Goal: Task Accomplishment & Management: Manage account settings

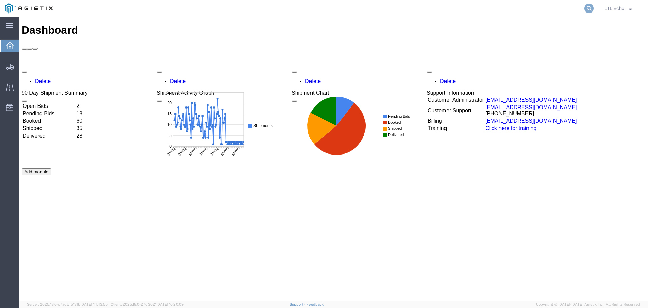
click at [589, 7] on icon at bounding box center [588, 8] width 9 height 9
click at [500, 12] on input "search" at bounding box center [481, 8] width 205 height 16
click at [465, 8] on input "search" at bounding box center [481, 8] width 205 height 16
paste input "56383323"
type input "56383323"
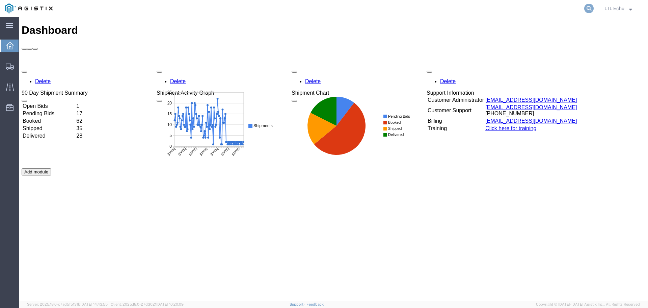
click at [589, 8] on icon at bounding box center [588, 8] width 9 height 9
click at [501, 10] on input "search" at bounding box center [481, 8] width 205 height 16
click at [455, 9] on input "search" at bounding box center [481, 8] width 205 height 16
type input "56745882"
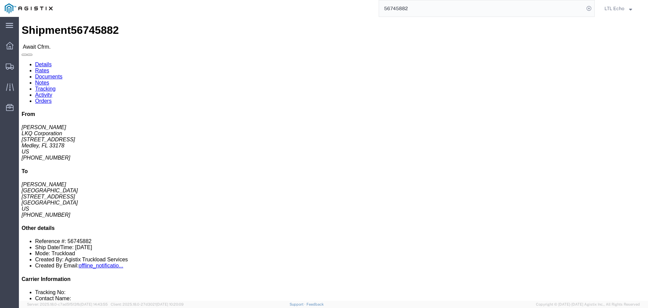
drag, startPoint x: 50, startPoint y: 24, endPoint x: 207, endPoint y: 41, distance: 157.9
click link "Rates"
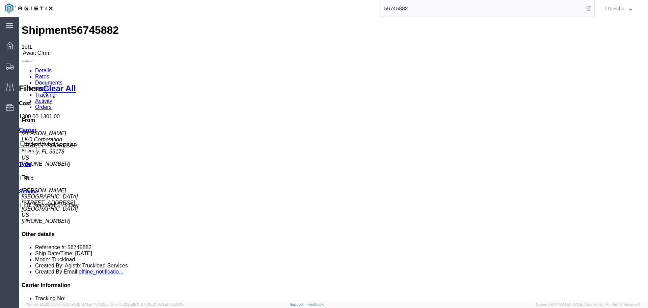
click at [41, 68] on link "Details" at bounding box center [43, 71] width 17 height 6
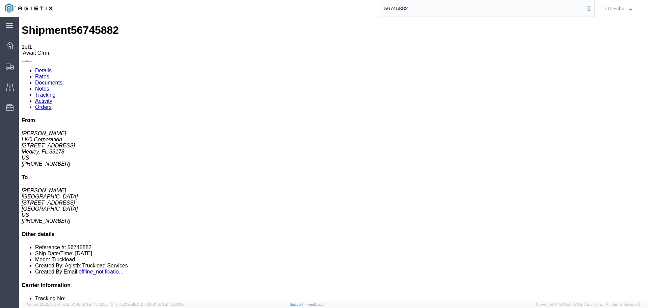
drag, startPoint x: 77, startPoint y: 65, endPoint x: 46, endPoint y: 69, distance: 31.6
click address "LKQ Corporation ([PERSON_NAME]) 3081 [STREET_ADDRESS] [PHONE_NUMBER]"
copy address "[PERSON_NAME]"
drag, startPoint x: 196, startPoint y: 64, endPoint x: 172, endPoint y: 67, distance: 23.8
click address "[GEOGRAPHIC_DATA] ([PERSON_NAME]) 3063 [STREET_ADDRESS] [PHONE_NUMBER]"
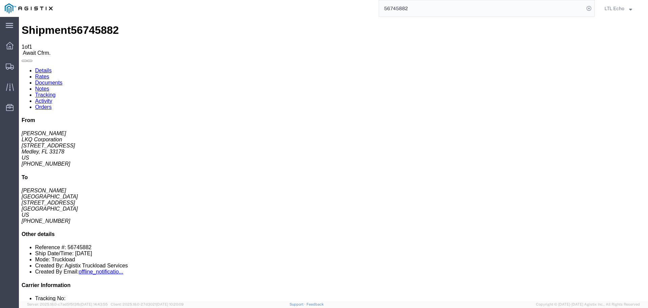
copy address "[PERSON_NAME]"
click link "Confirm"
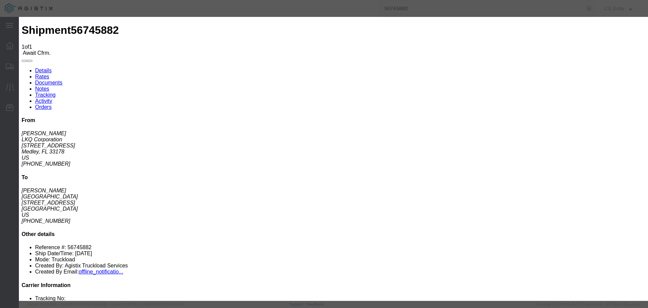
click div
click input "checkbox"
checkbox input "true"
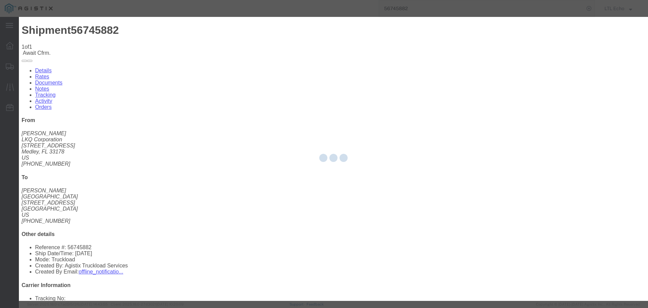
type input "LTL Echo"
type input "+ 8005116111"
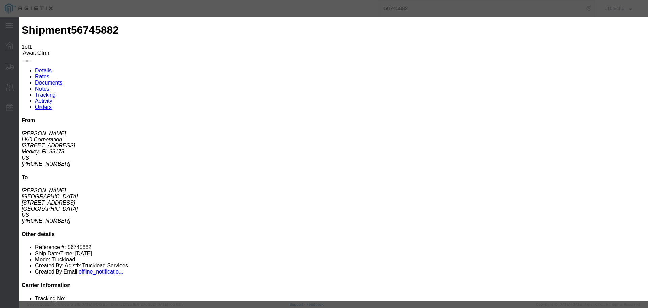
click input "text"
type input "64220154"
drag, startPoint x: 460, startPoint y: 219, endPoint x: 462, endPoint y: 224, distance: 5.8
click div "Submit Close"
click button "Submit"
